Goal: Transaction & Acquisition: Purchase product/service

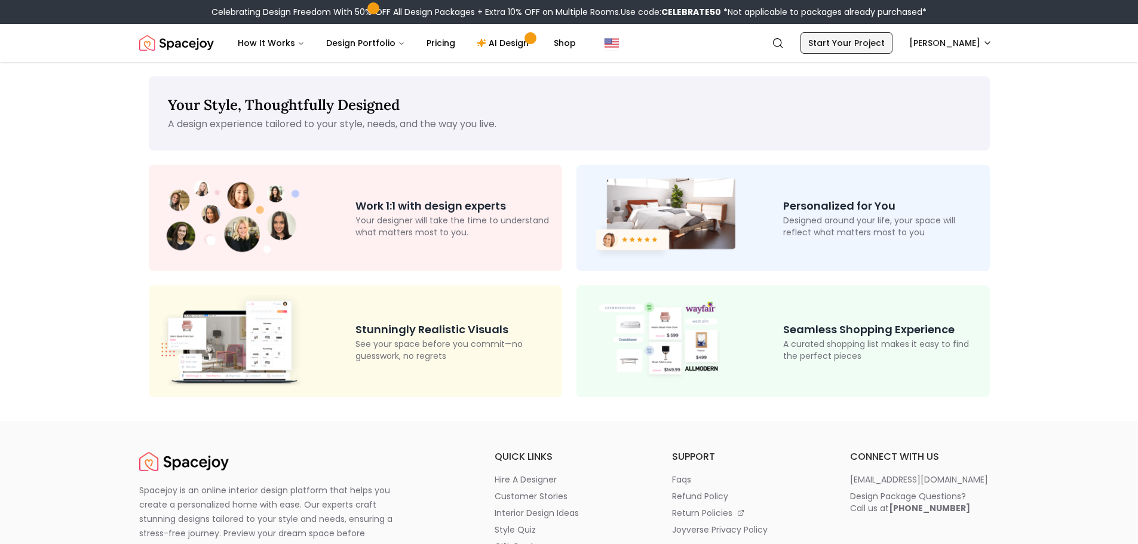
click at [841, 49] on link "Start Your Project" at bounding box center [847, 43] width 92 height 22
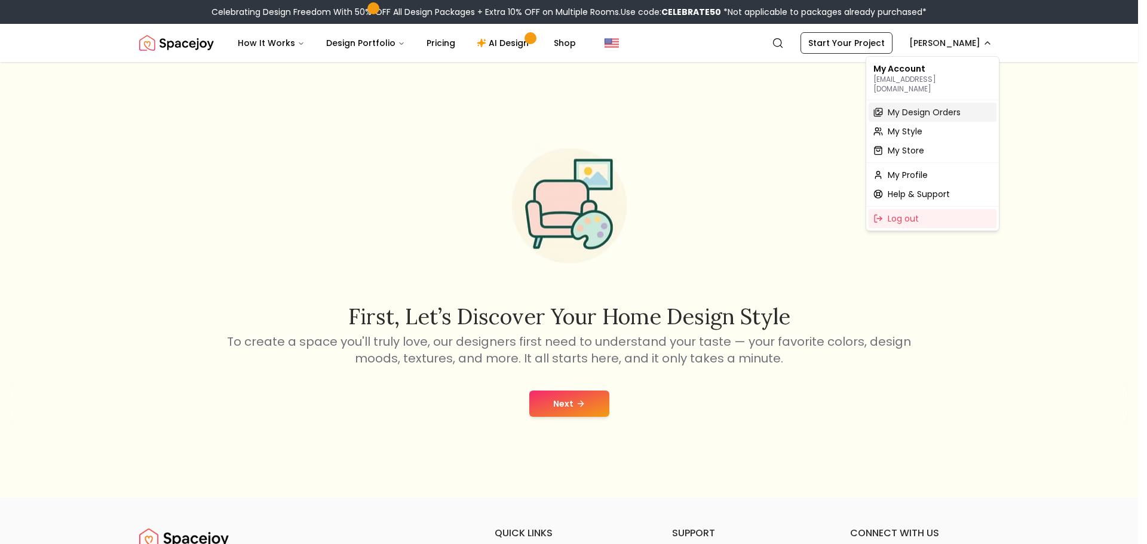
click at [931, 106] on span "My Design Orders" at bounding box center [924, 112] width 73 height 12
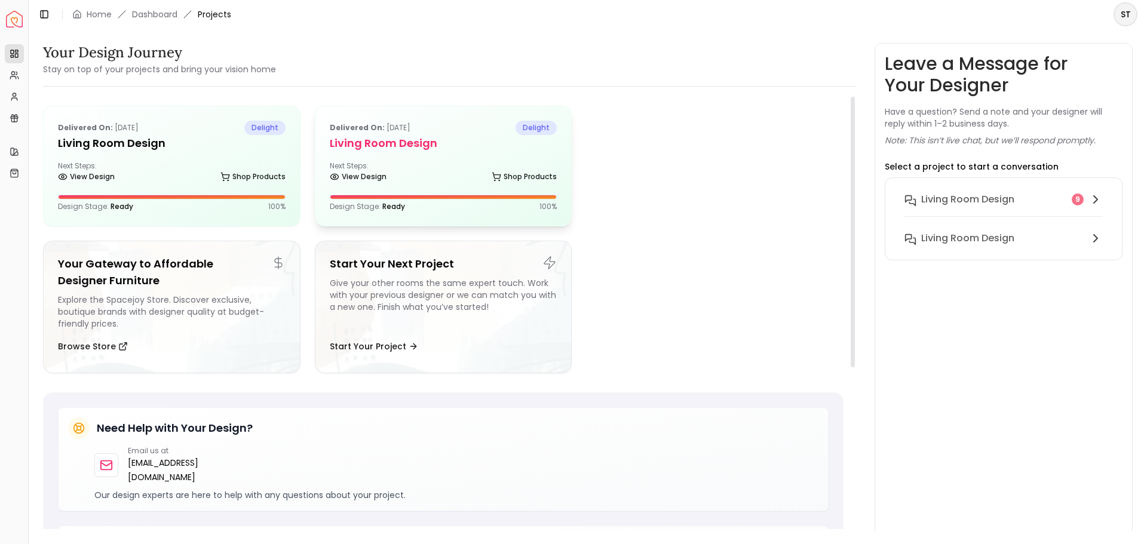
click at [391, 146] on h5 "Living Room Design" at bounding box center [444, 143] width 228 height 17
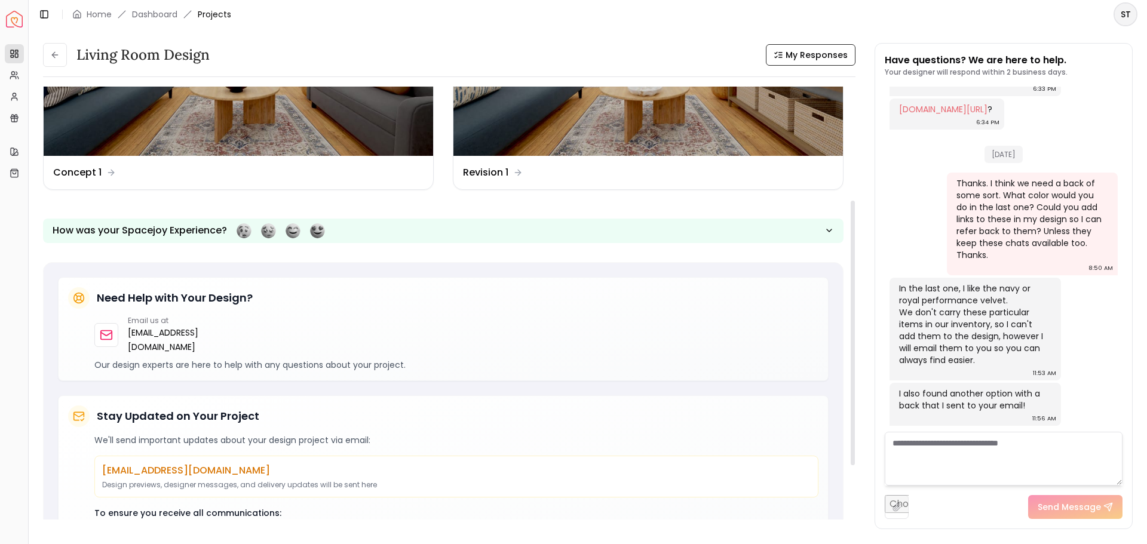
scroll to position [148, 0]
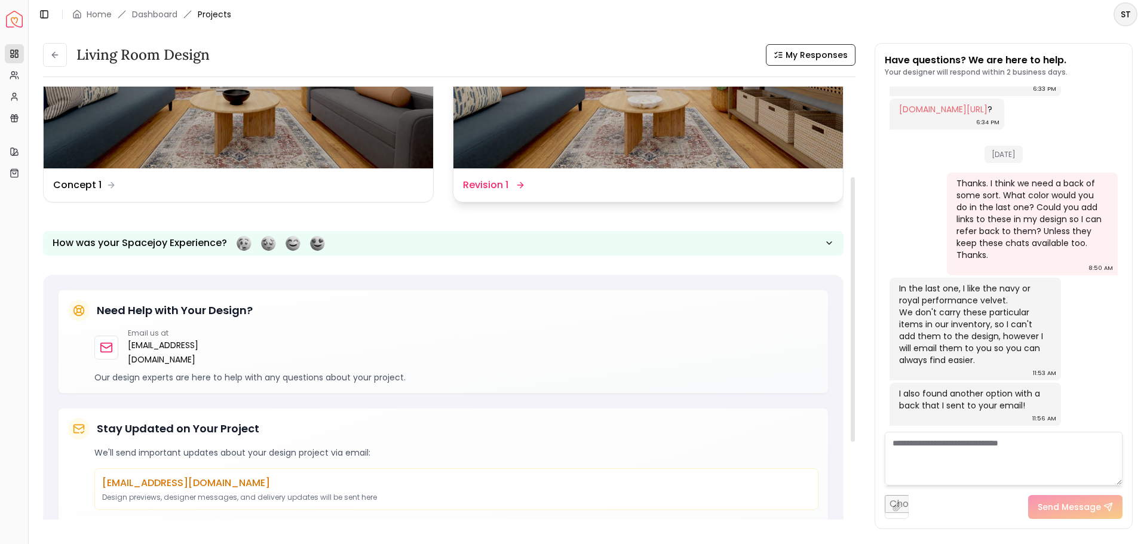
click at [476, 186] on dd "Revision 1" at bounding box center [485, 185] width 45 height 14
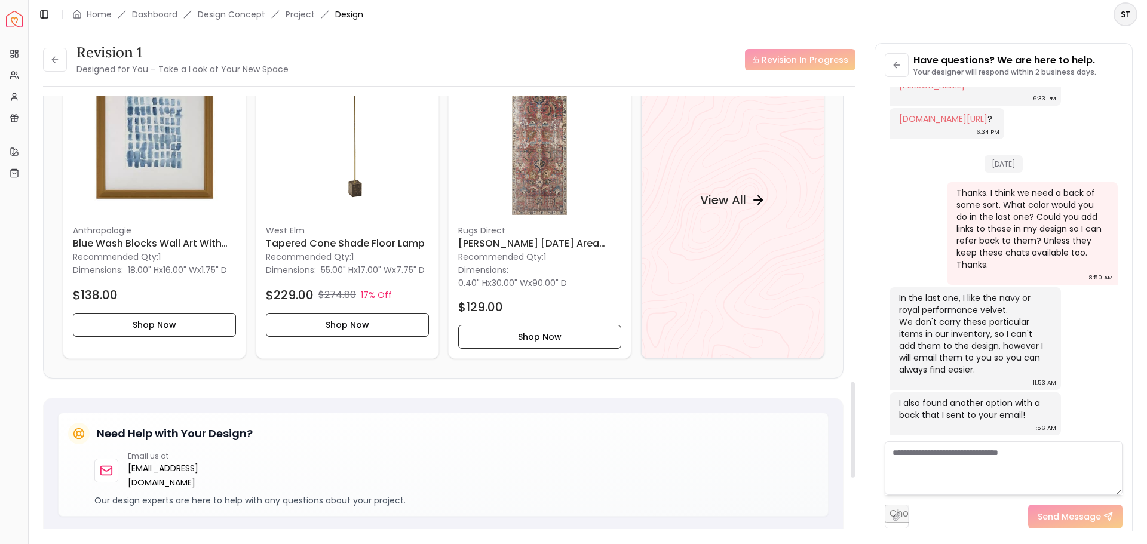
scroll to position [1296, 0]
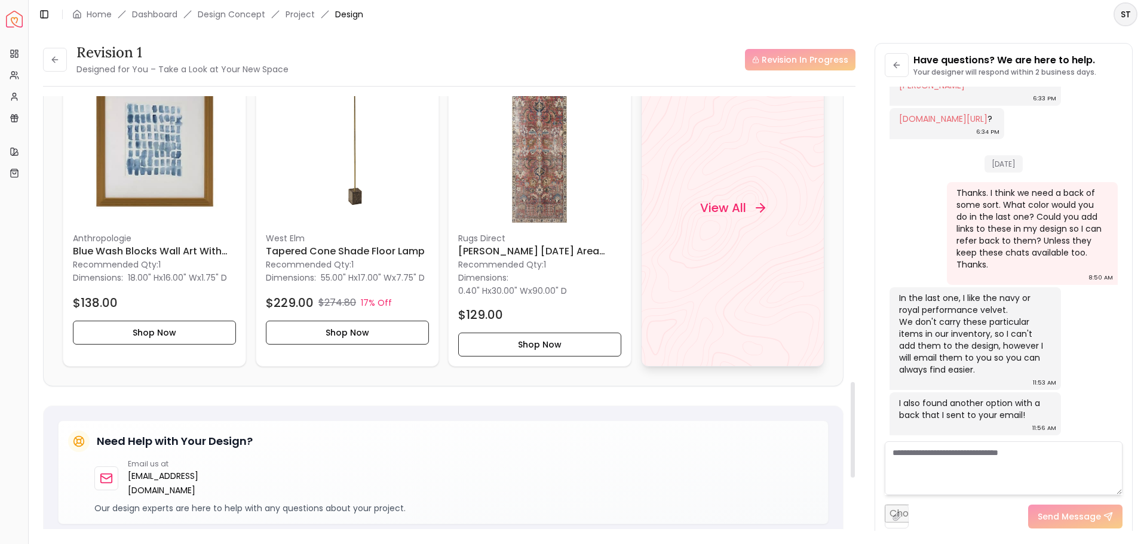
click at [709, 226] on div "View All" at bounding box center [732, 208] width 94 height 36
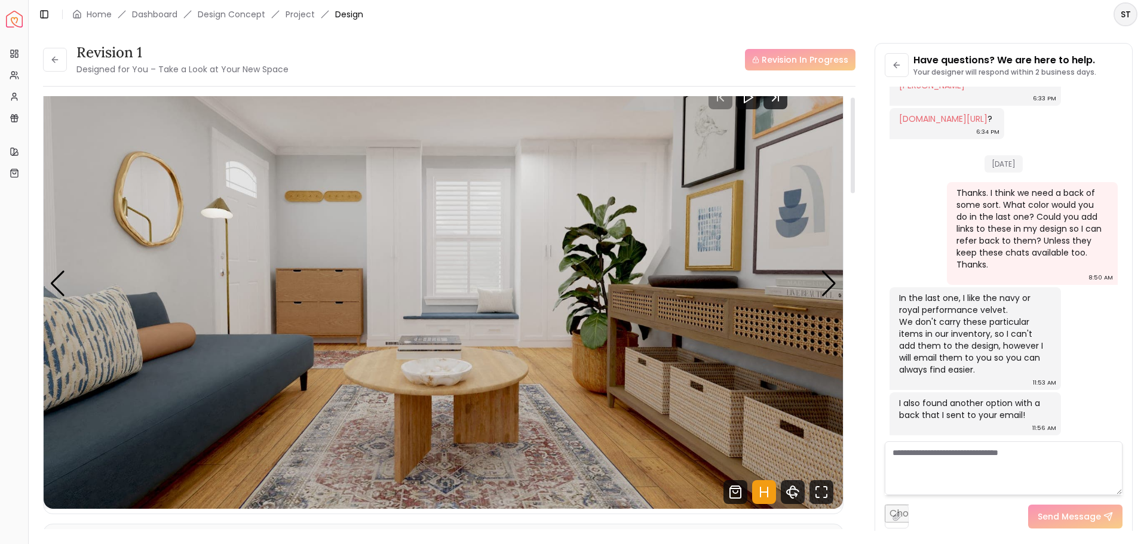
scroll to position [0, 0]
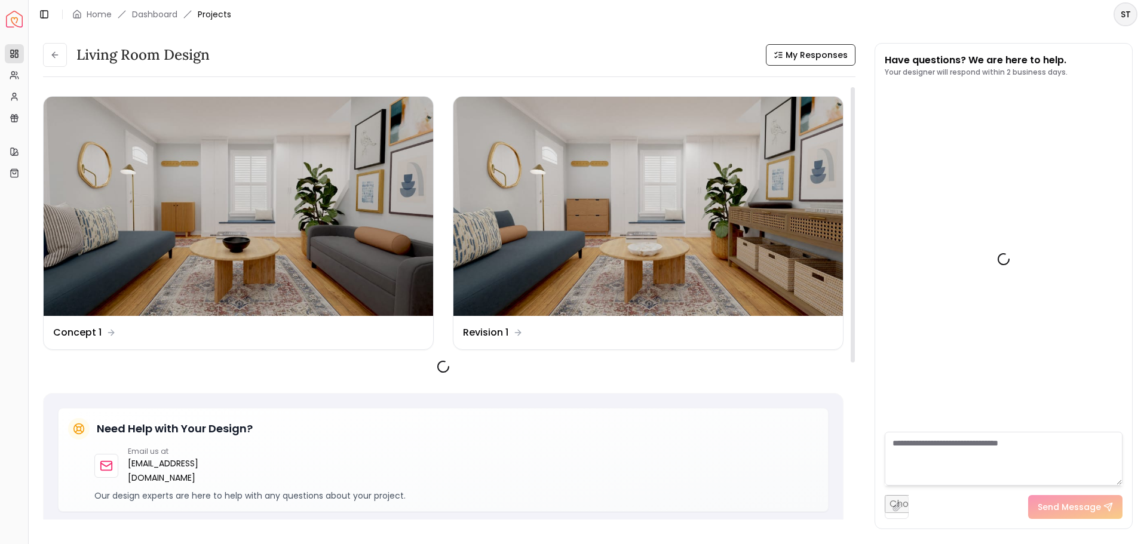
scroll to position [1796, 0]
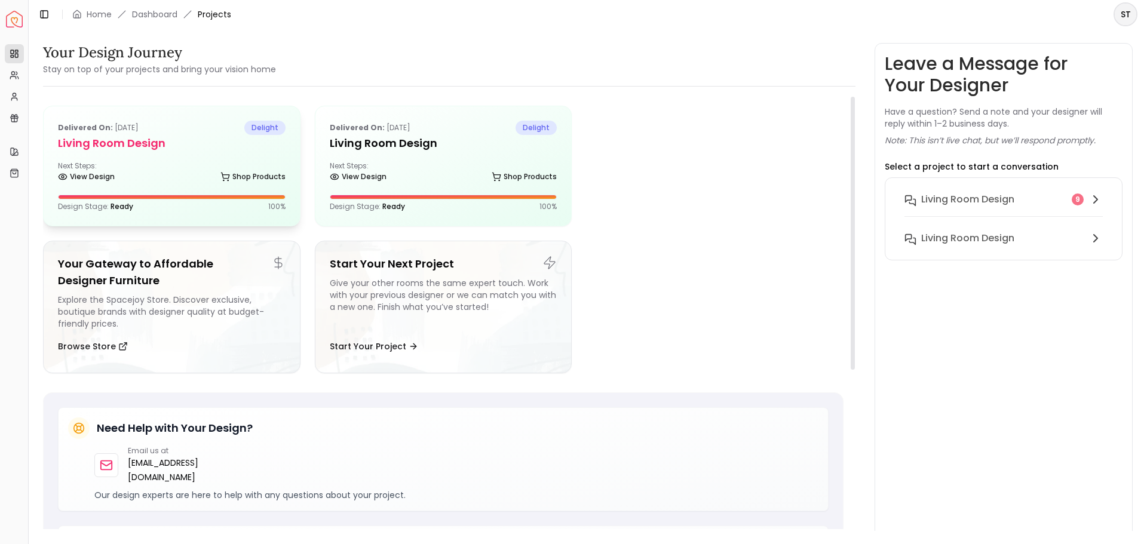
drag, startPoint x: 145, startPoint y: 143, endPoint x: 160, endPoint y: 145, distance: 15.0
click at [146, 143] on h5 "Living Room design" at bounding box center [172, 143] width 228 height 17
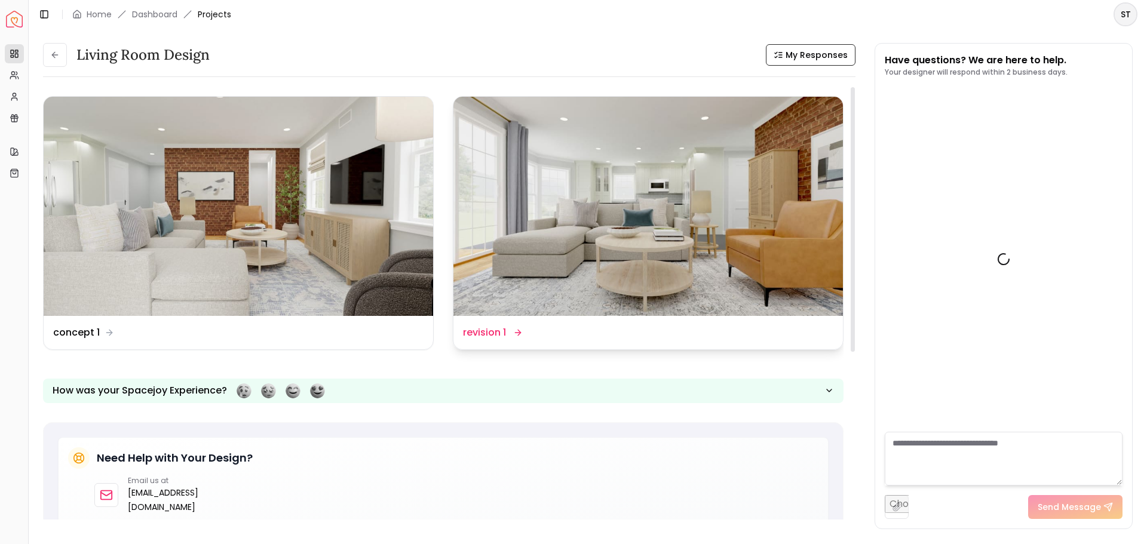
scroll to position [1586, 0]
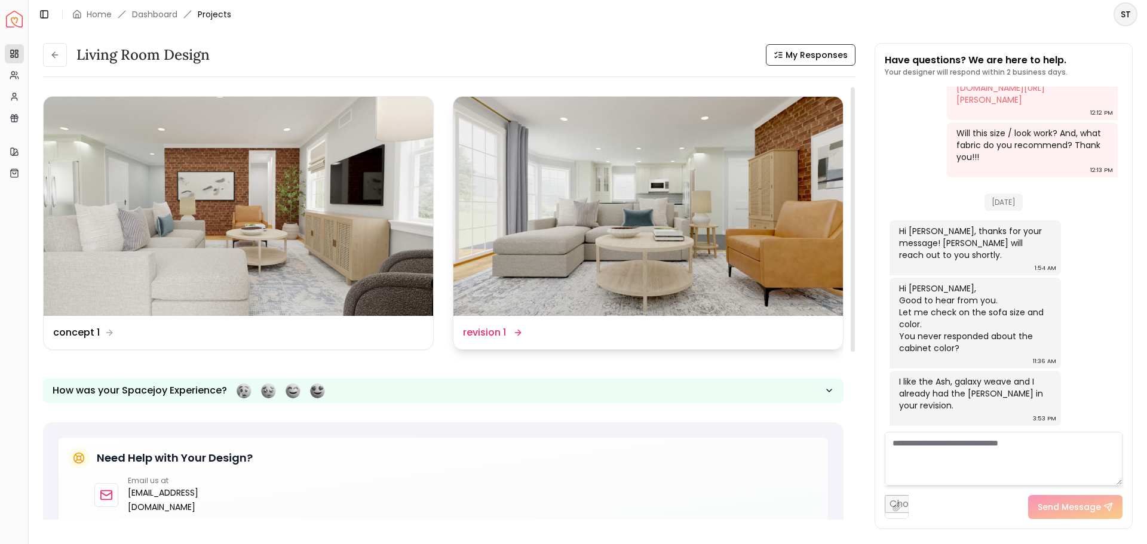
click at [568, 340] on div "Design Name revision 1" at bounding box center [649, 332] width 390 height 33
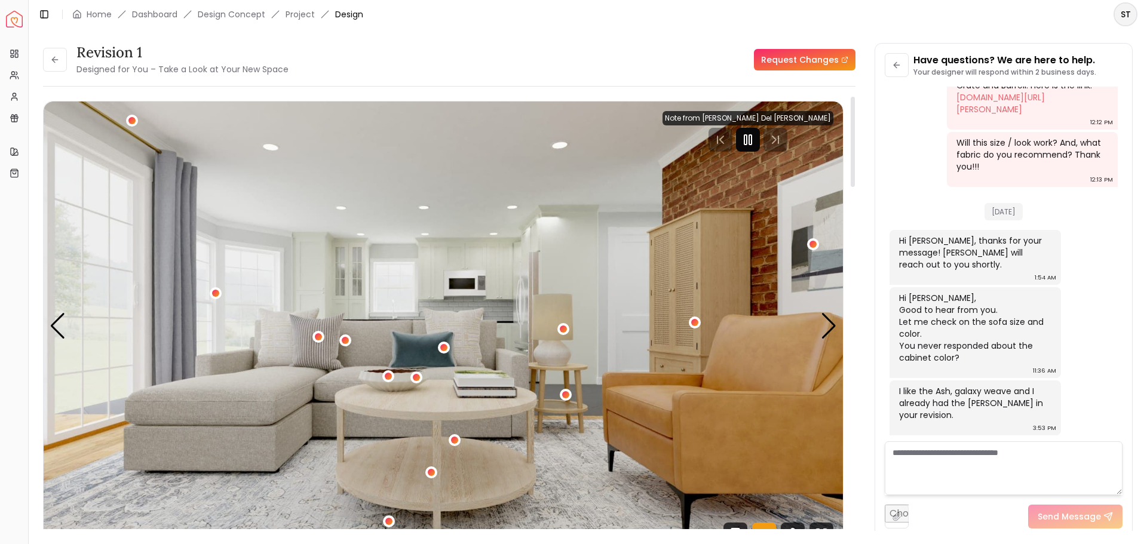
click at [755, 138] on icon "Pause" at bounding box center [748, 140] width 14 height 14
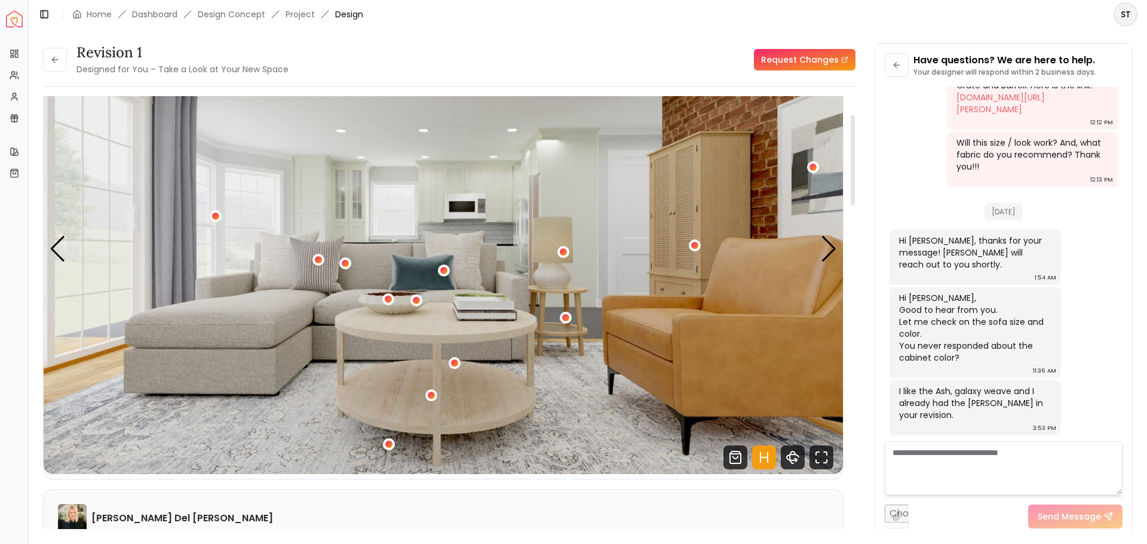
scroll to position [88, 0]
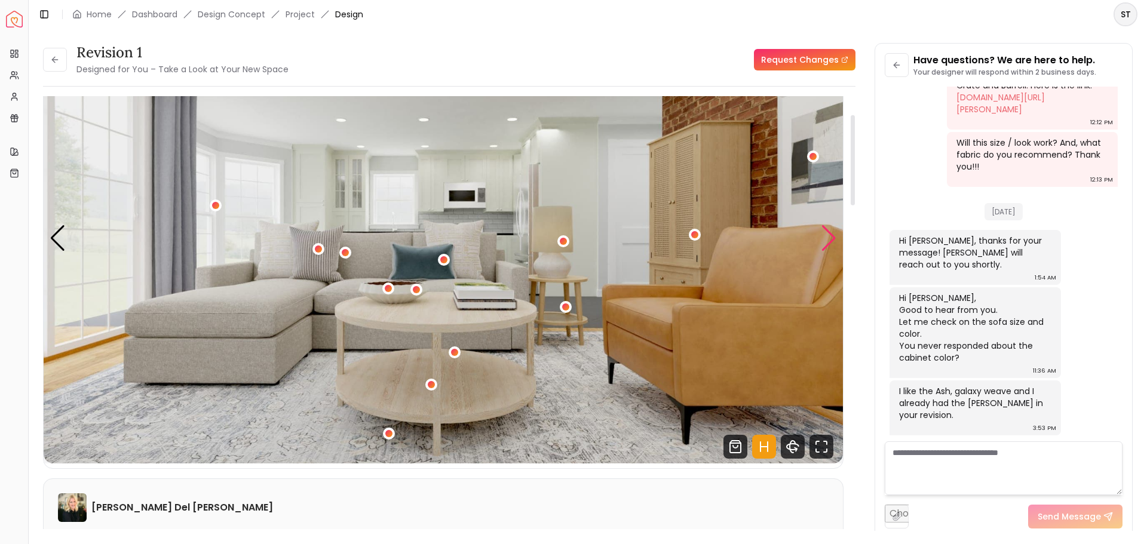
click at [832, 236] on div "Next slide" at bounding box center [829, 238] width 16 height 26
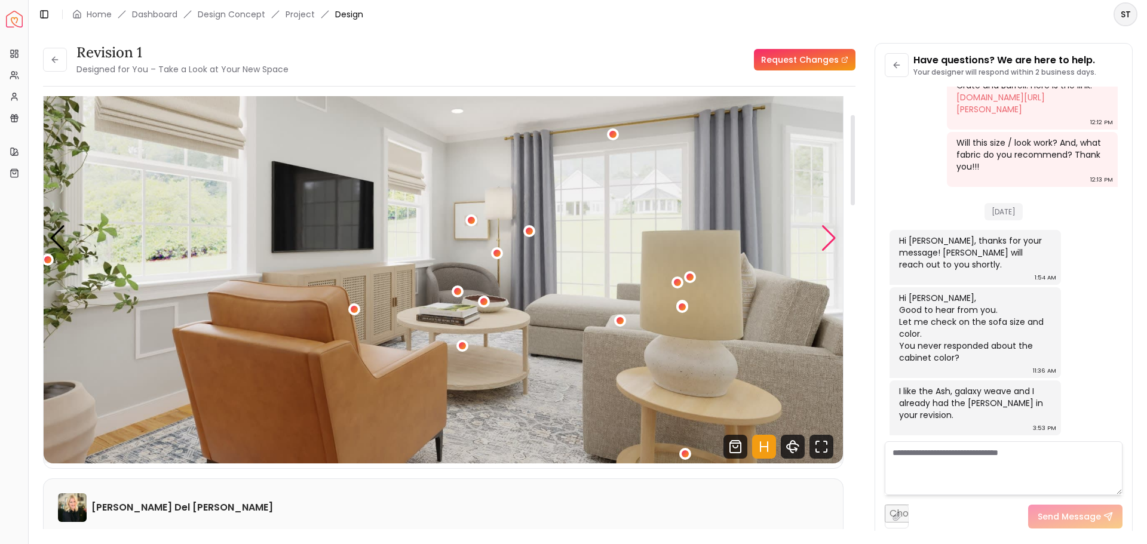
click at [832, 236] on div "Next slide" at bounding box center [829, 238] width 16 height 26
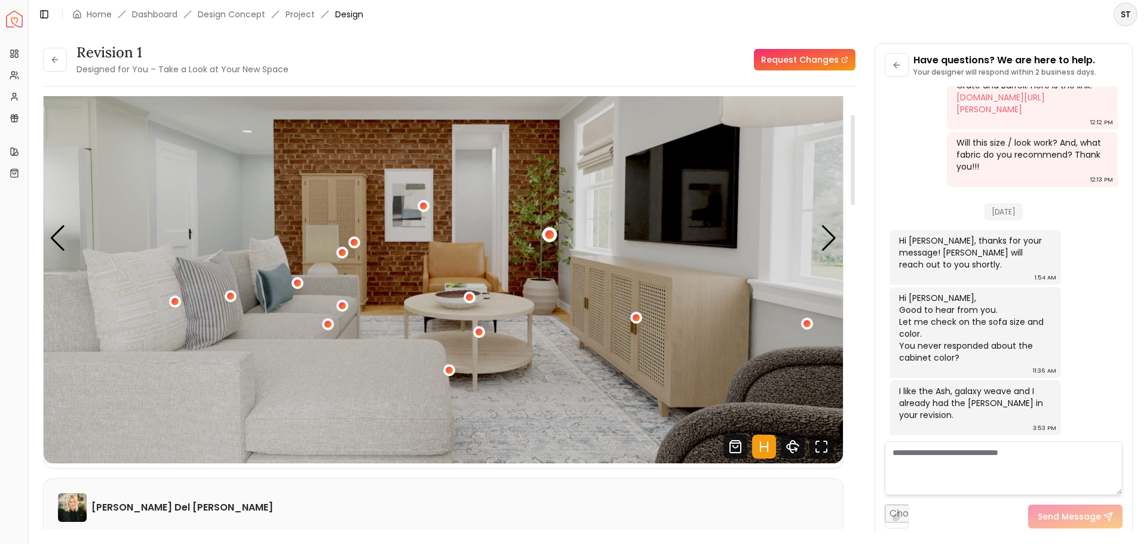
click at [549, 237] on div "3 / 5" at bounding box center [549, 234] width 9 height 9
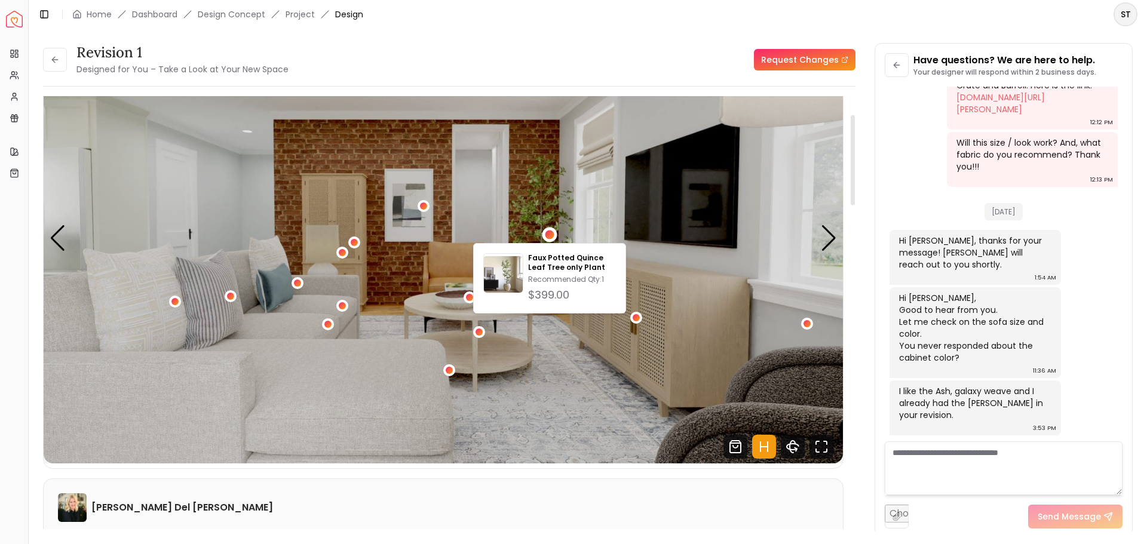
click at [659, 243] on img "3 / 5" at bounding box center [444, 239] width 800 height 450
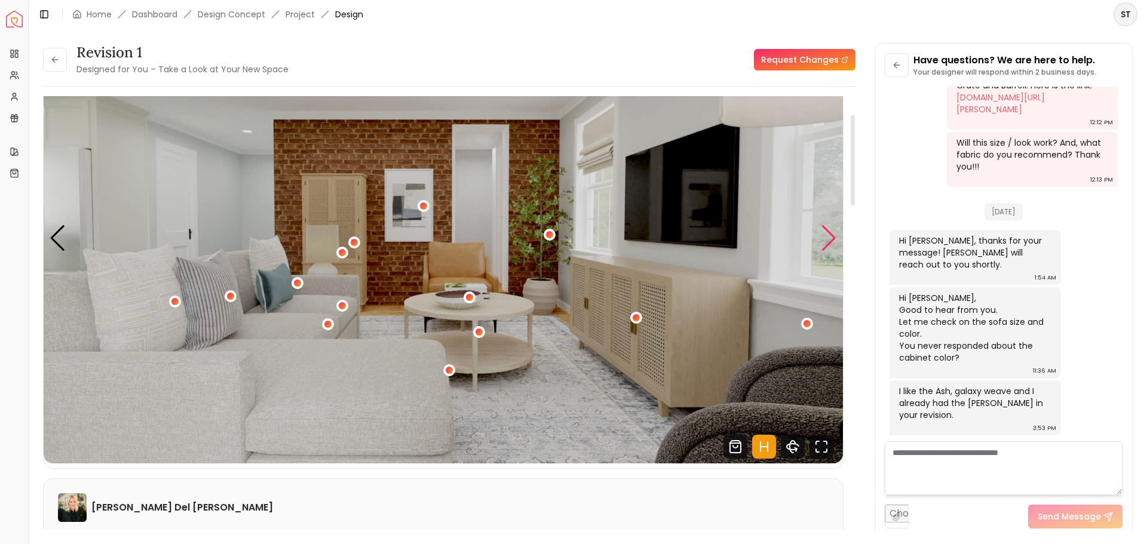
click at [830, 240] on div "Next slide" at bounding box center [829, 238] width 16 height 26
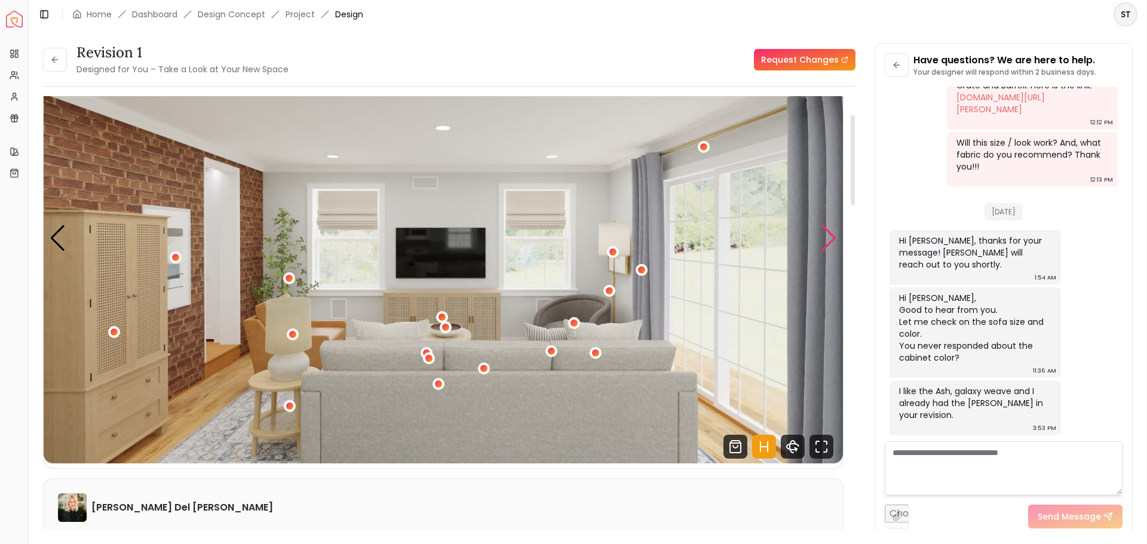
click at [830, 240] on div "Next slide" at bounding box center [829, 238] width 16 height 26
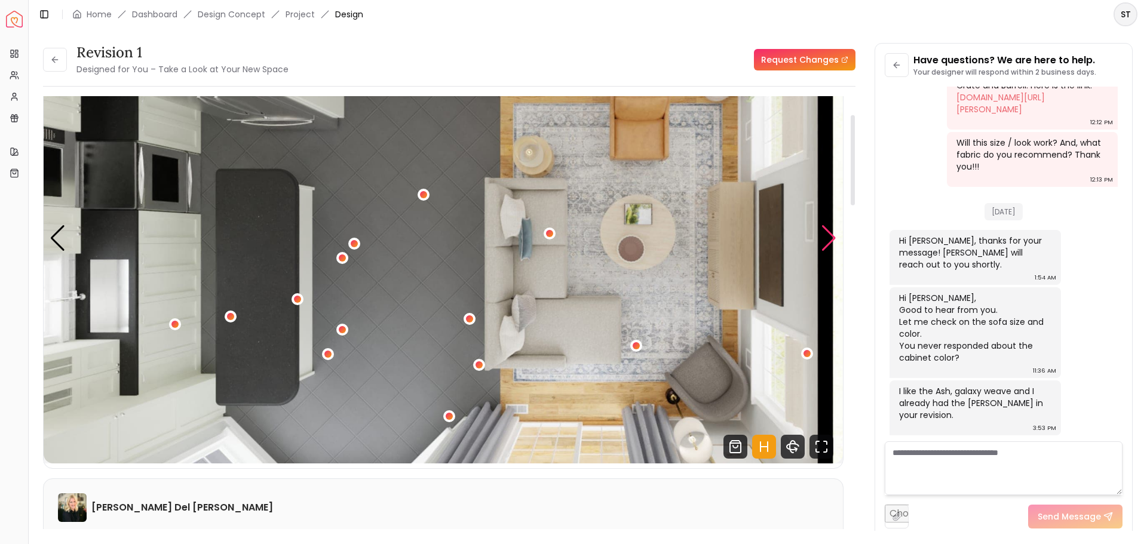
click at [830, 240] on div "Next slide" at bounding box center [829, 238] width 16 height 26
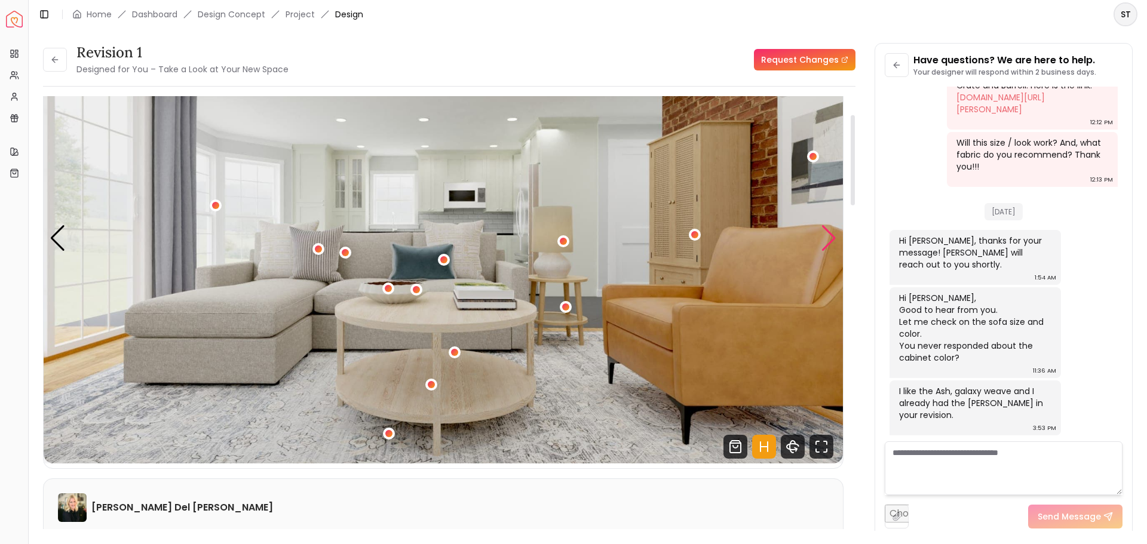
click at [830, 240] on div "Next slide" at bounding box center [829, 238] width 16 height 26
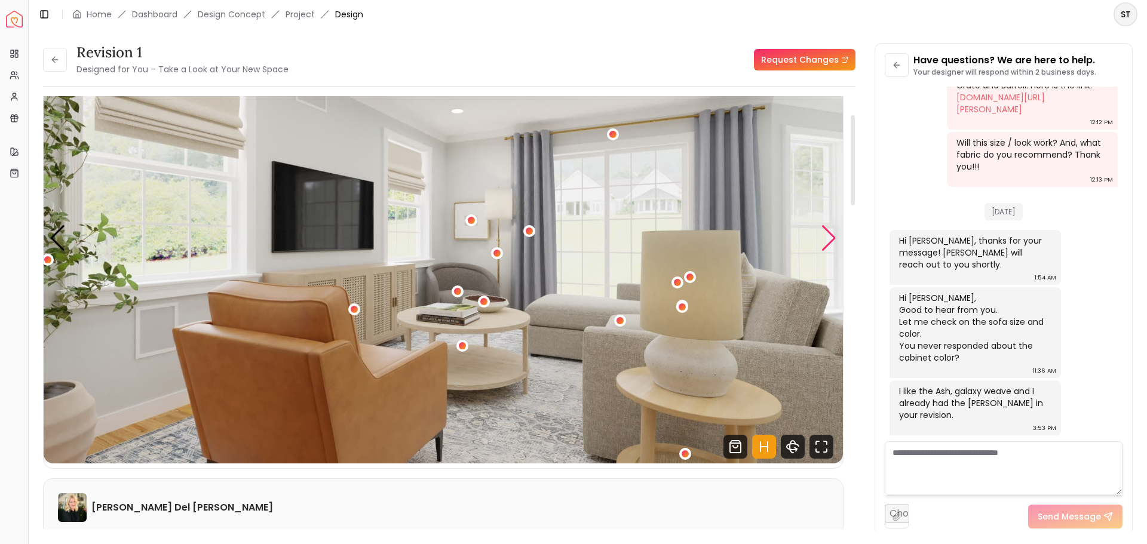
click at [830, 240] on div "Next slide" at bounding box center [829, 238] width 16 height 26
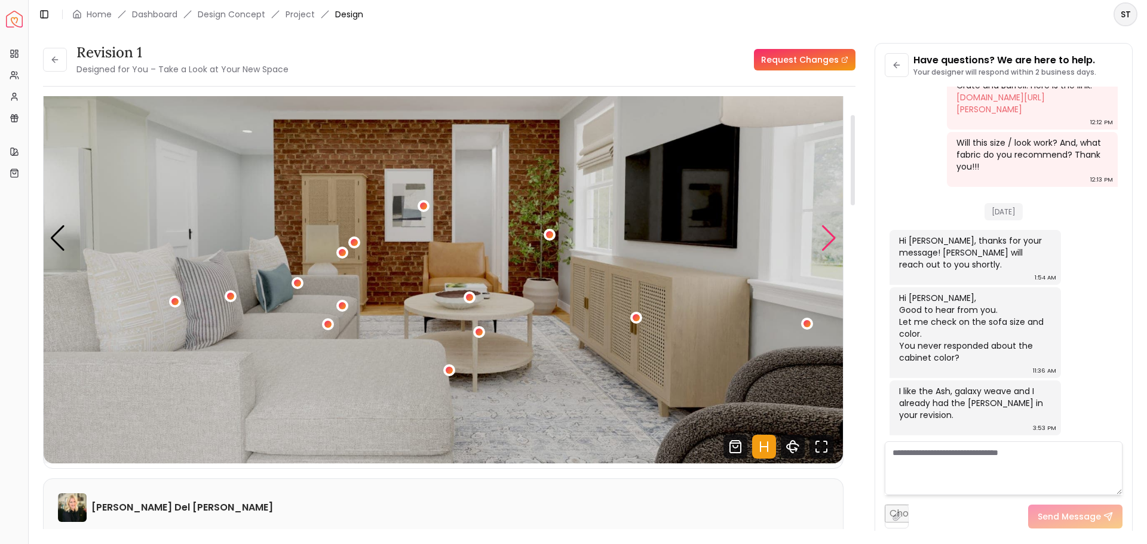
click at [830, 240] on div "Next slide" at bounding box center [829, 238] width 16 height 26
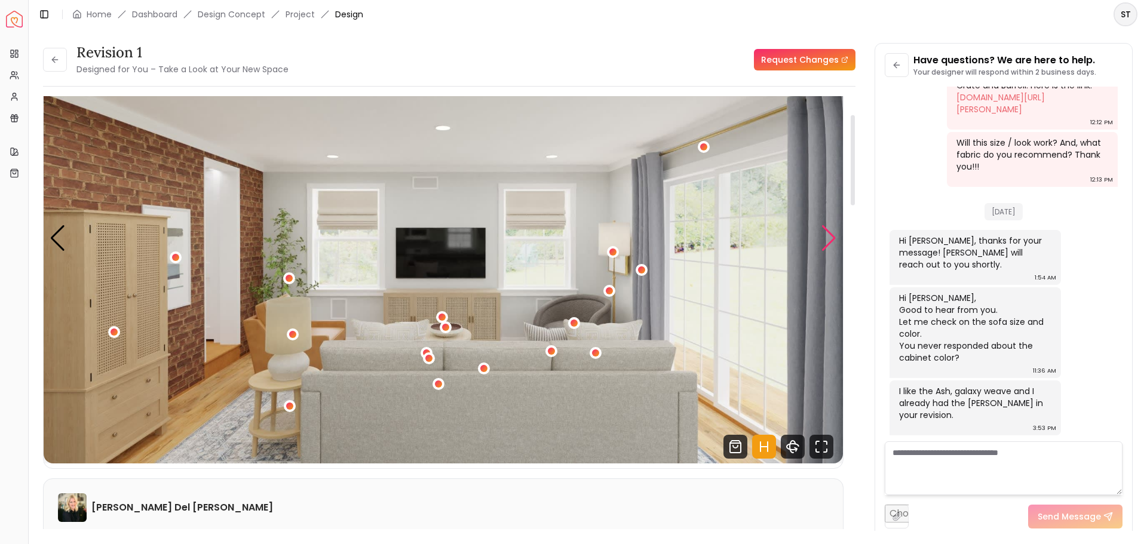
click at [830, 242] on div "Next slide" at bounding box center [829, 238] width 16 height 26
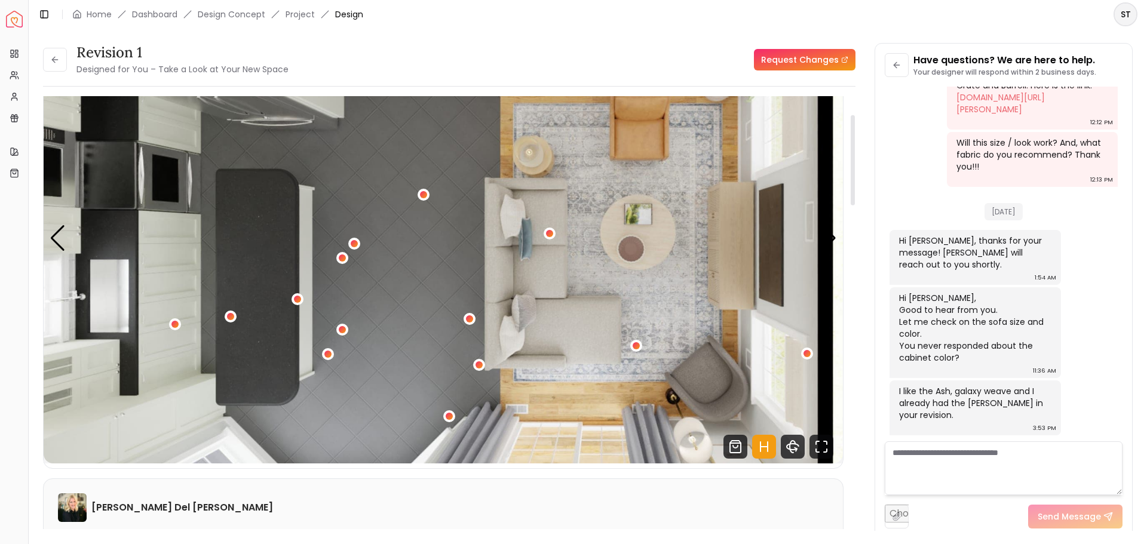
click at [713, 384] on img "5 / 5" at bounding box center [444, 239] width 800 height 450
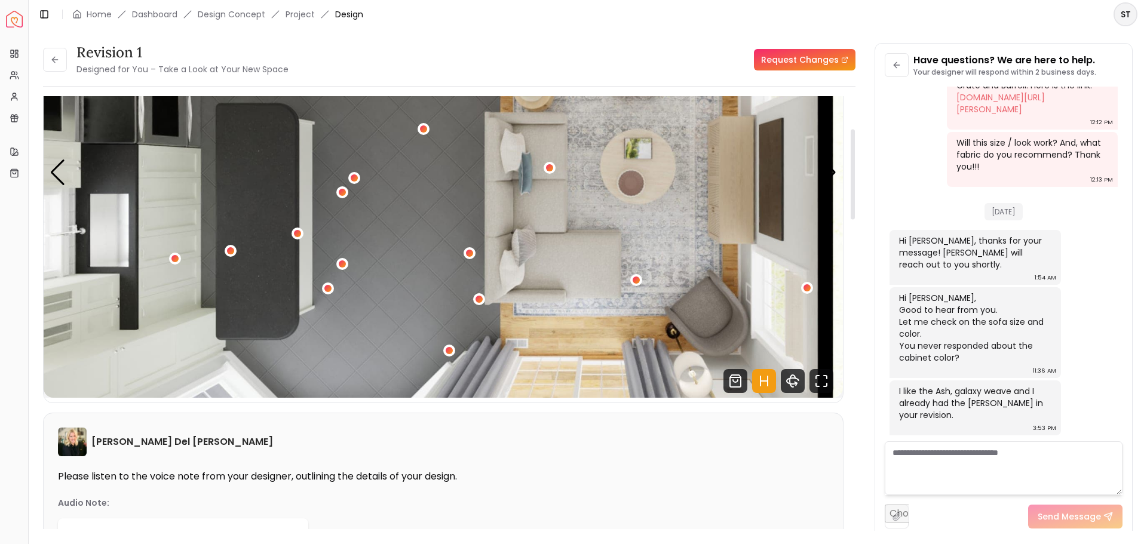
scroll to position [158, 0]
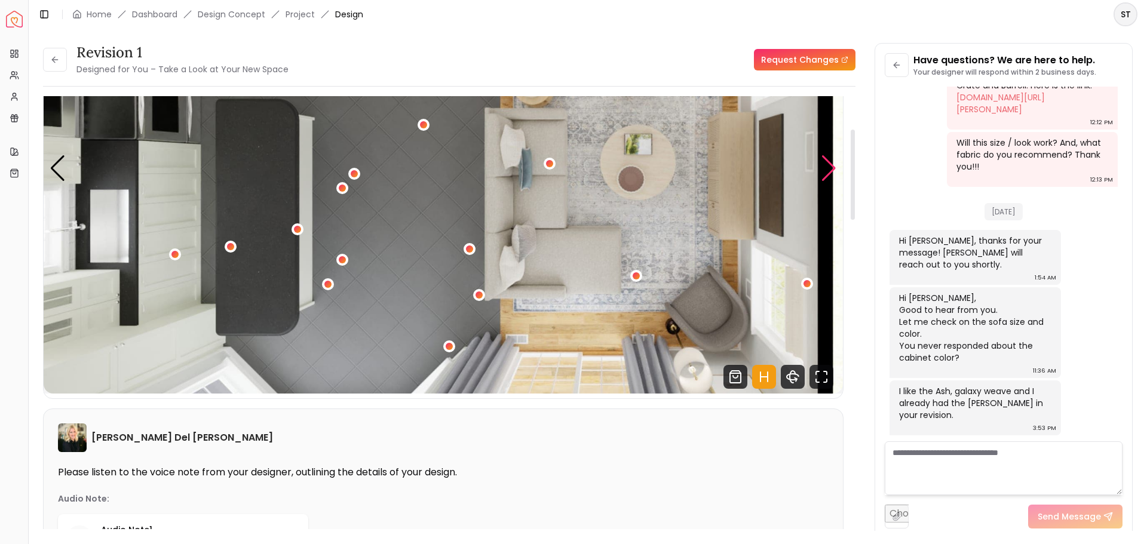
click at [829, 170] on div "Next slide" at bounding box center [829, 168] width 16 height 26
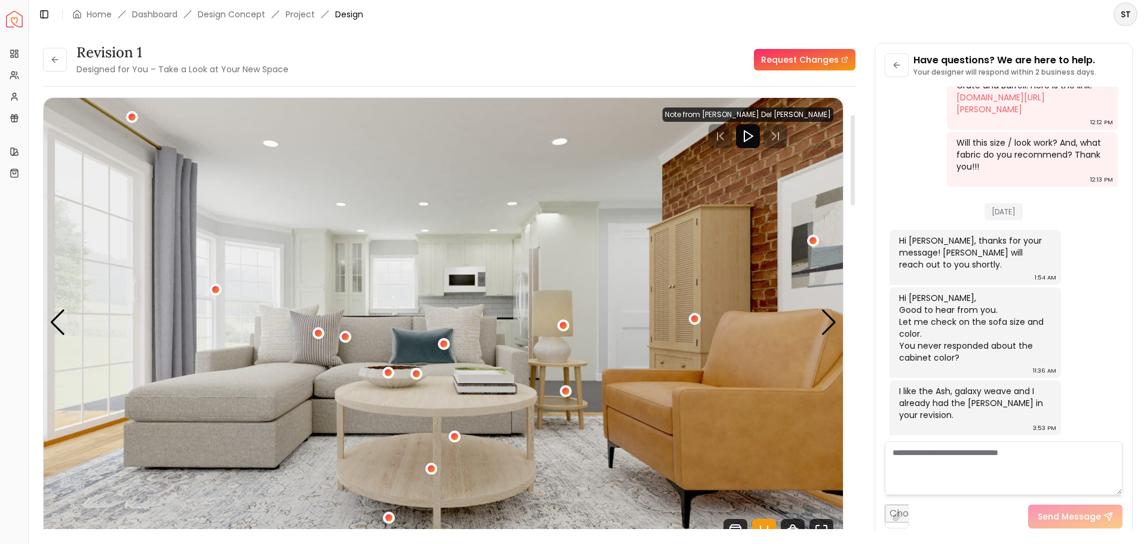
scroll to position [0, 0]
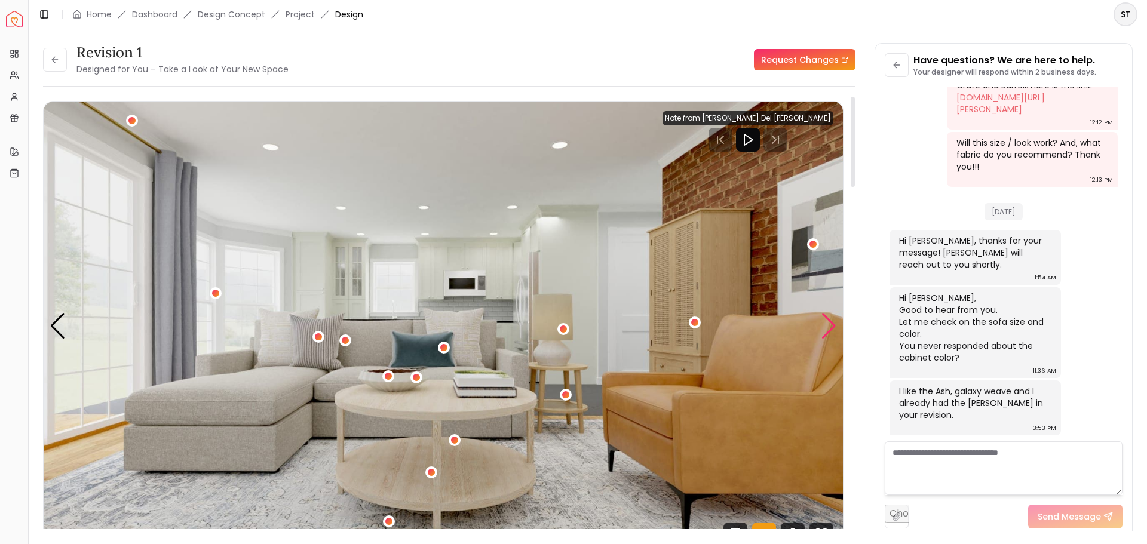
click at [821, 323] on div "Next slide" at bounding box center [829, 326] width 16 height 26
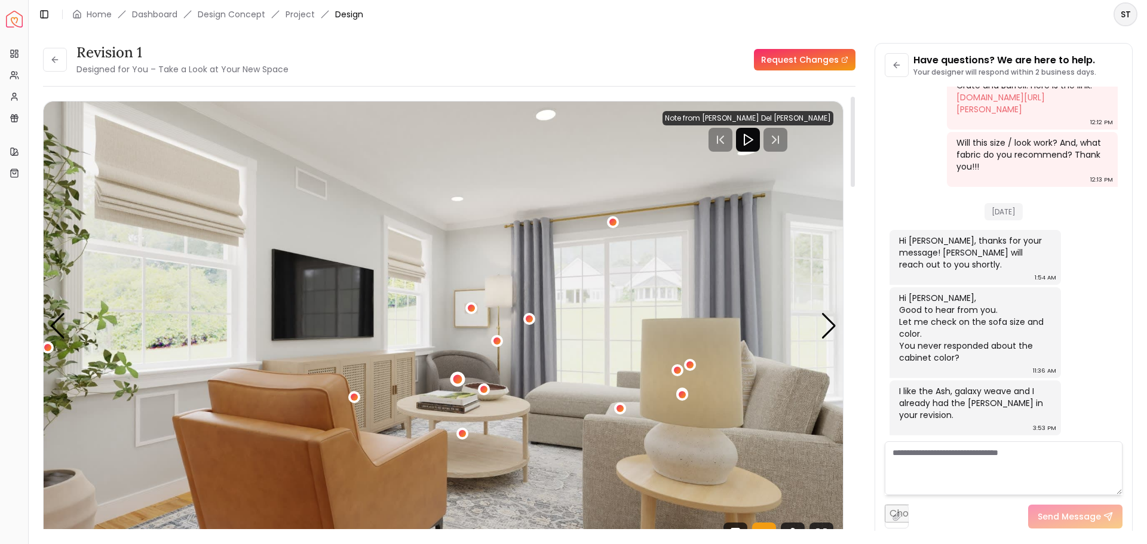
click at [463, 376] on div "2 / 5" at bounding box center [458, 379] width 15 height 15
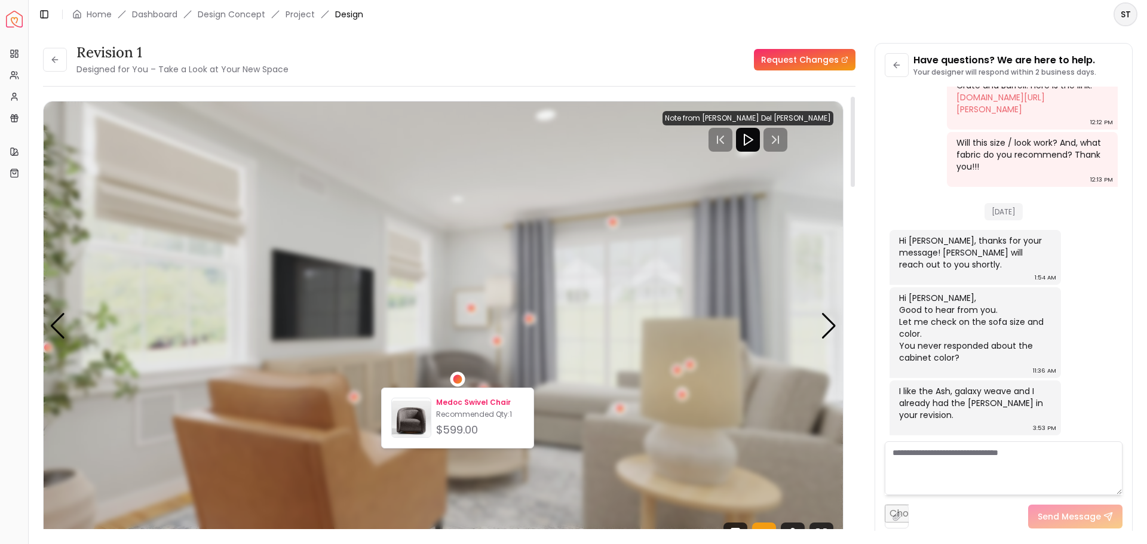
click at [470, 403] on p "Medoc Swivel Chair" at bounding box center [480, 403] width 88 height 10
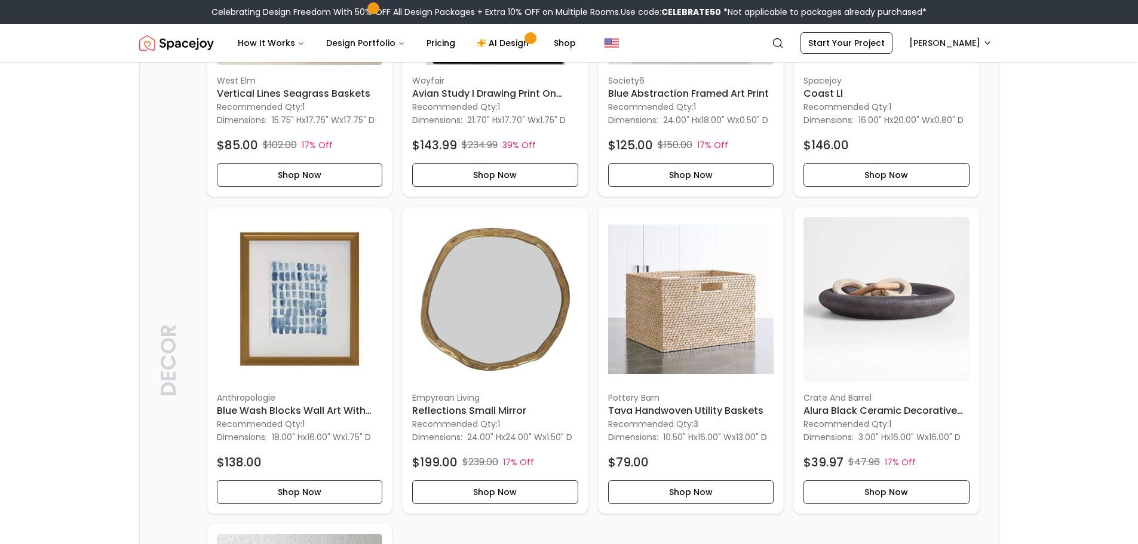
scroll to position [503, 0]
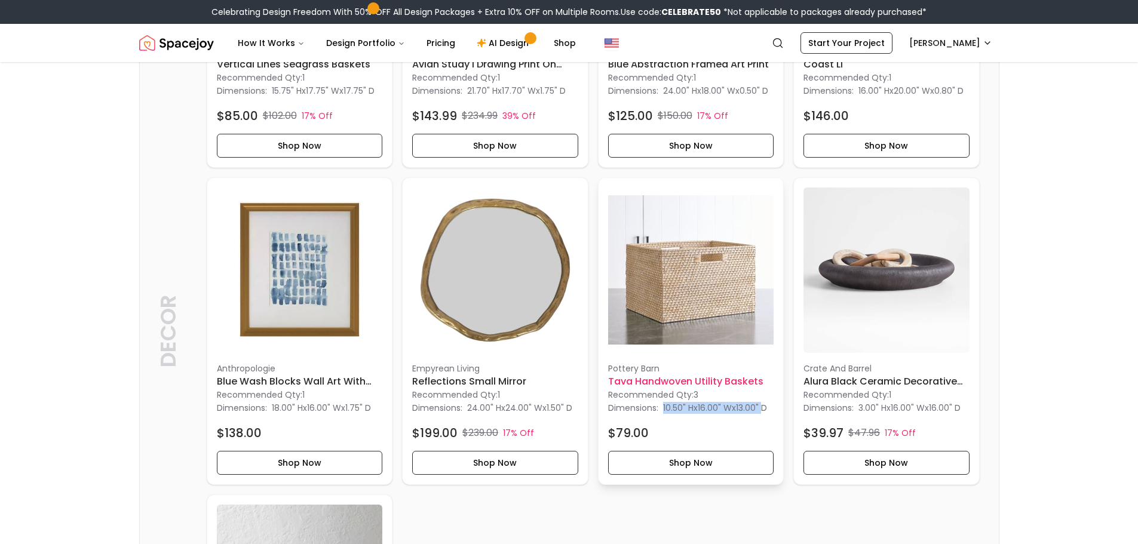
drag, startPoint x: 715, startPoint y: 432, endPoint x: 601, endPoint y: 436, distance: 114.2
click at [601, 436] on div "Pottery Barn Tava Handwoven Utility Baskets Recommended Qty: 3 Dimensions: 10.5…" at bounding box center [691, 331] width 185 height 307
click at [651, 475] on button "Shop Now" at bounding box center [691, 463] width 166 height 24
click at [708, 475] on button "Shop Now" at bounding box center [691, 463] width 166 height 24
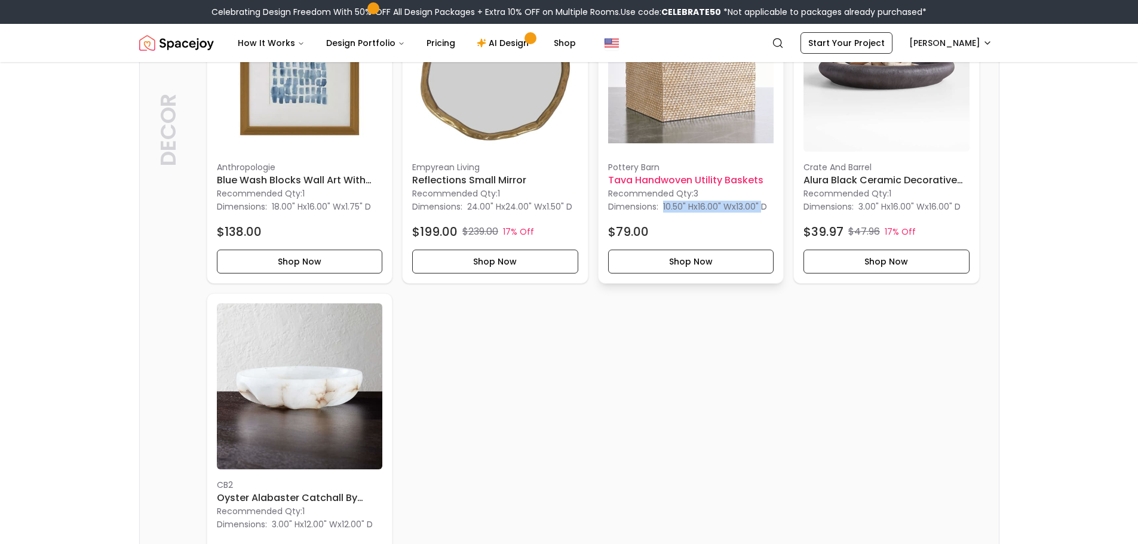
scroll to position [827, 0]
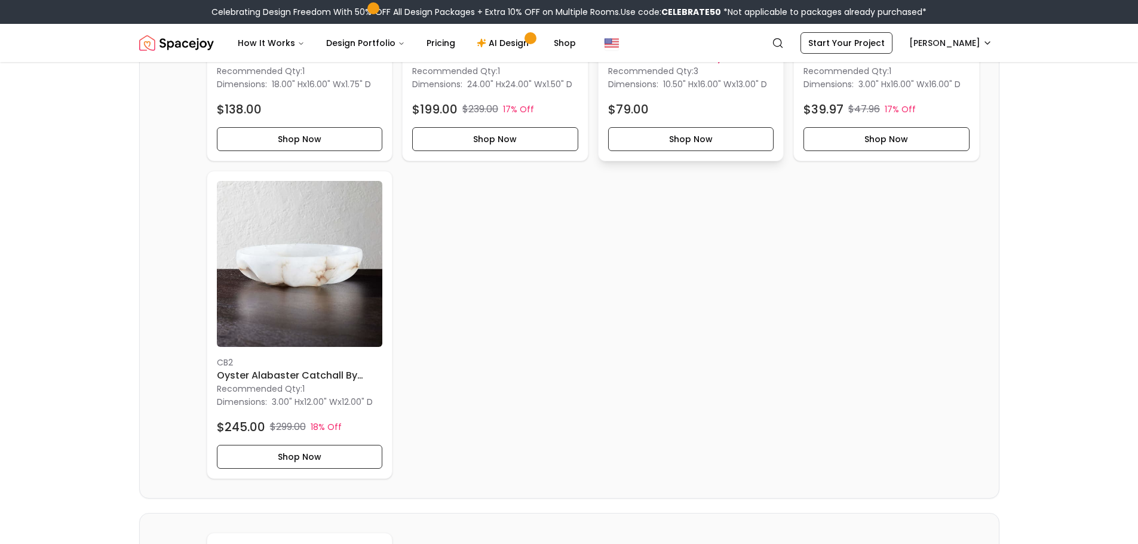
click at [664, 423] on div "West Elm Vertical Lines Seagrass Baskets Recommended Qty: 1 Dimensions: 15.75" …" at bounding box center [593, 8] width 773 height 944
click at [727, 151] on button "Shop Now" at bounding box center [691, 139] width 166 height 24
click at [682, 151] on button "Shop Now" at bounding box center [691, 139] width 166 height 24
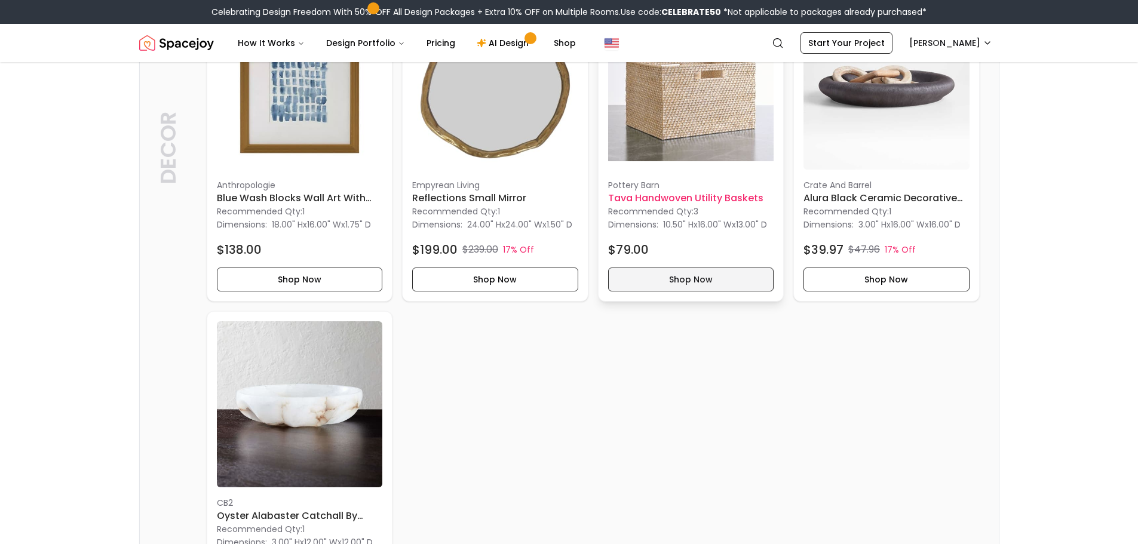
scroll to position [592, 0]
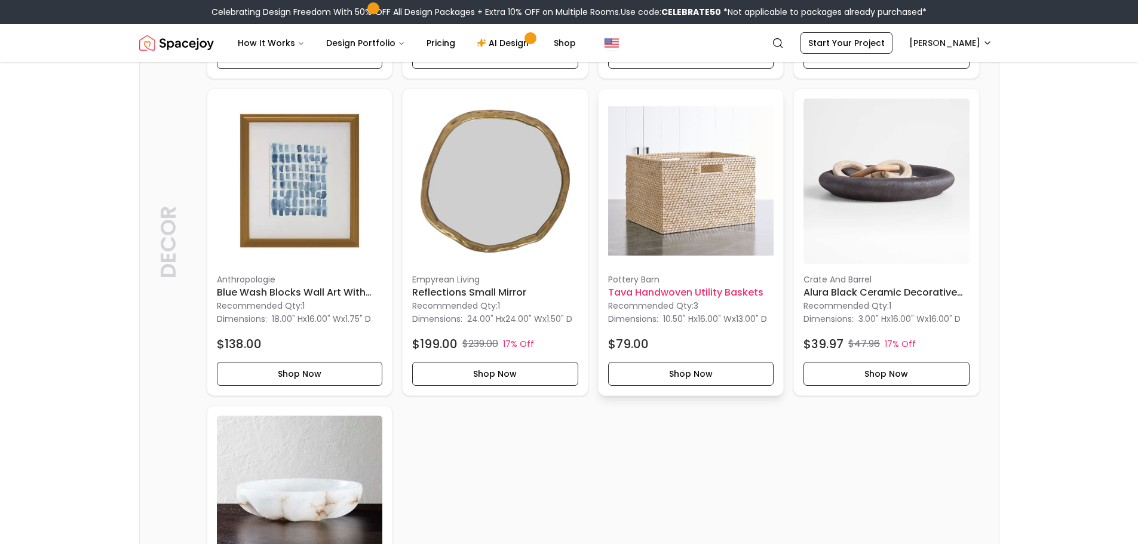
click at [685, 300] on h6 "Tava Handwoven Utility Baskets" at bounding box center [691, 293] width 166 height 14
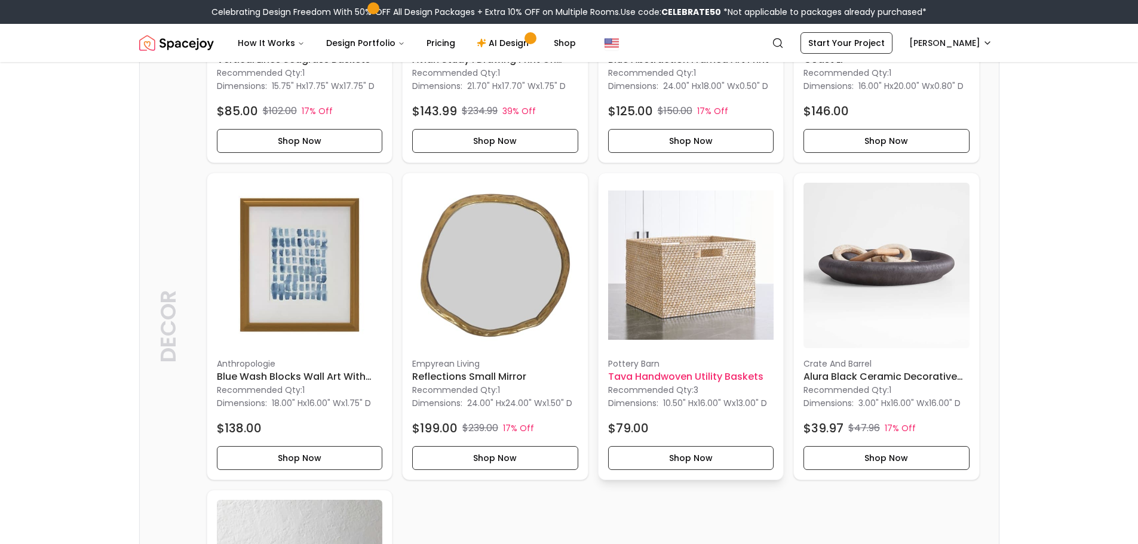
click at [668, 262] on img at bounding box center [691, 266] width 166 height 166
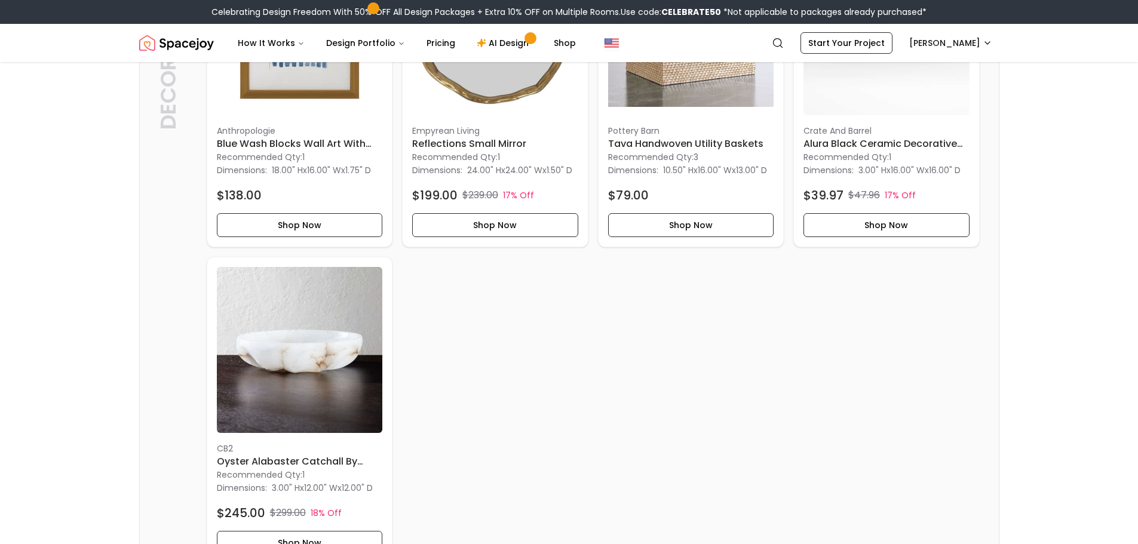
scroll to position [595, 0]
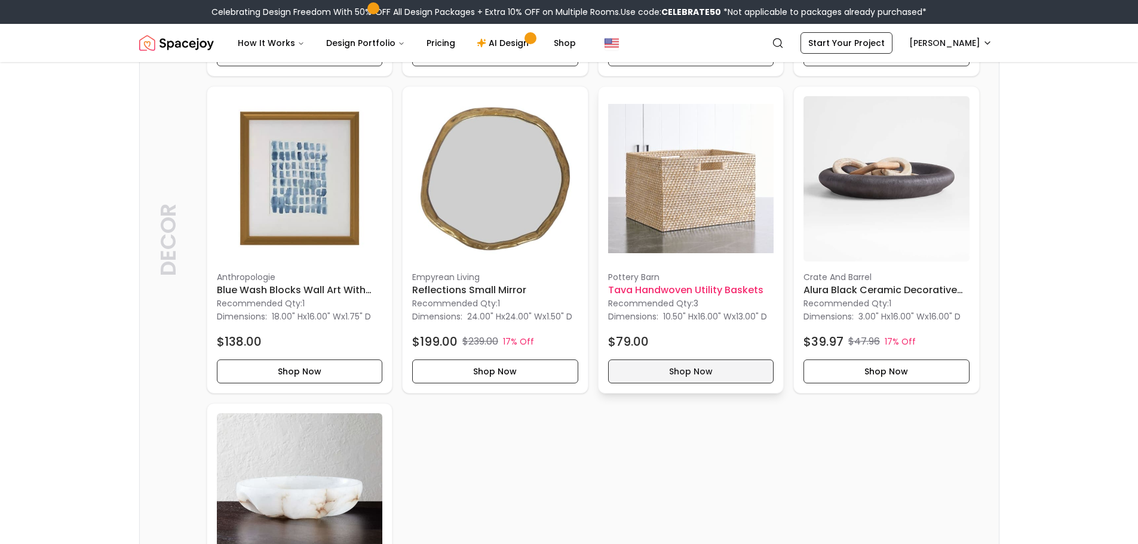
click at [684, 384] on button "Shop Now" at bounding box center [691, 372] width 166 height 24
click at [685, 384] on button "Shop Now" at bounding box center [691, 372] width 166 height 24
click at [708, 283] on p "Pottery Barn" at bounding box center [691, 277] width 166 height 12
drag, startPoint x: 764, startPoint y: 305, endPoint x: 659, endPoint y: 304, distance: 104.6
click at [659, 298] on h6 "Tava Handwoven Utility Baskets" at bounding box center [691, 290] width 166 height 14
